Goal: Find specific page/section: Find specific page/section

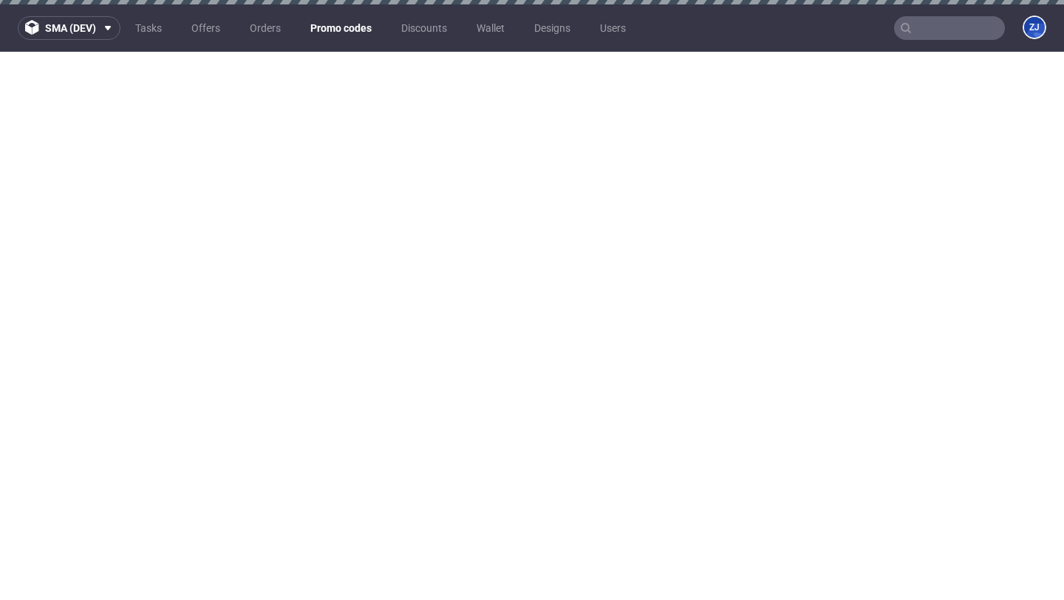
click at [333, 24] on link "Promo codes" at bounding box center [341, 28] width 79 height 24
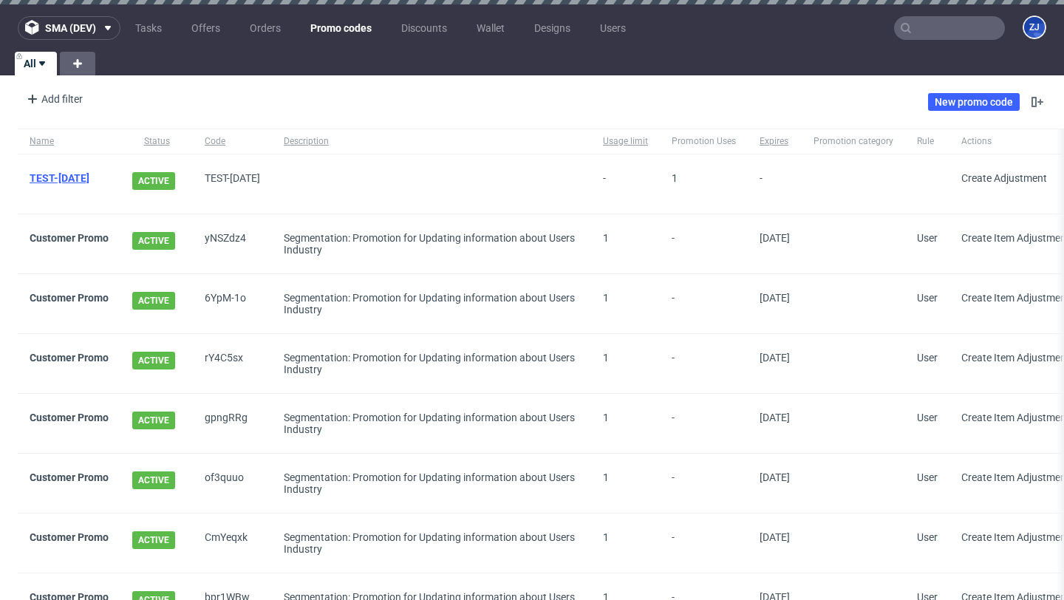
click at [70, 176] on link "TEST-[DATE]" at bounding box center [60, 178] width 60 height 12
